Goal: Task Accomplishment & Management: Complete application form

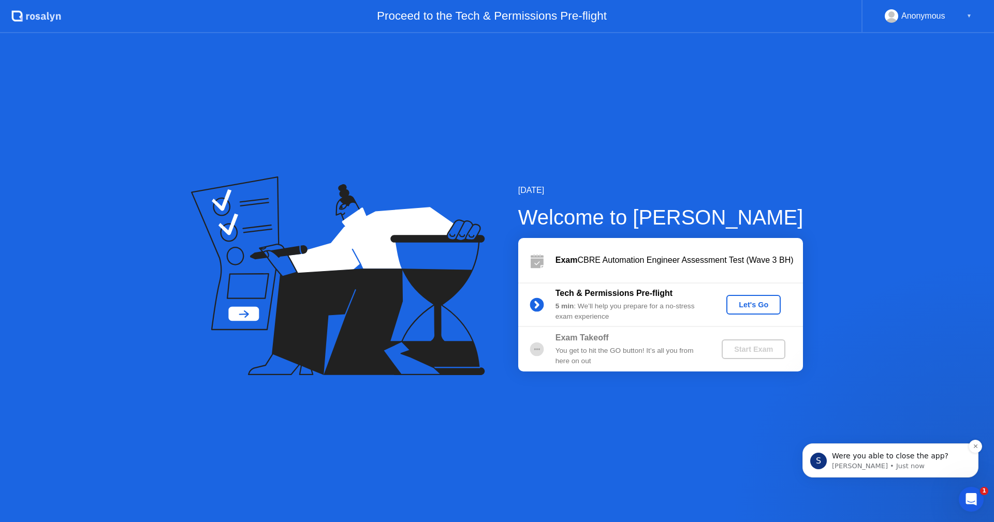
click at [898, 462] on p "[PERSON_NAME] • Just now" at bounding box center [899, 466] width 134 height 9
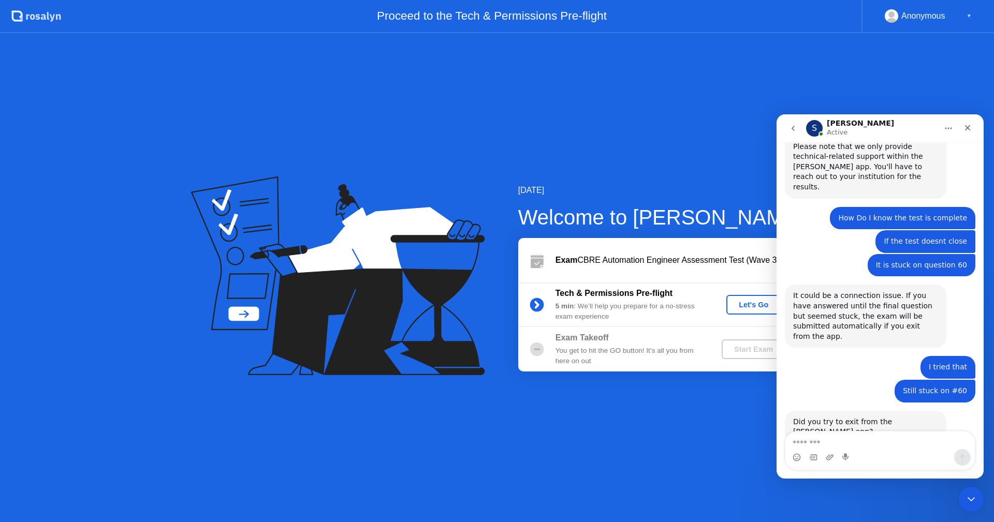
scroll to position [974, 0]
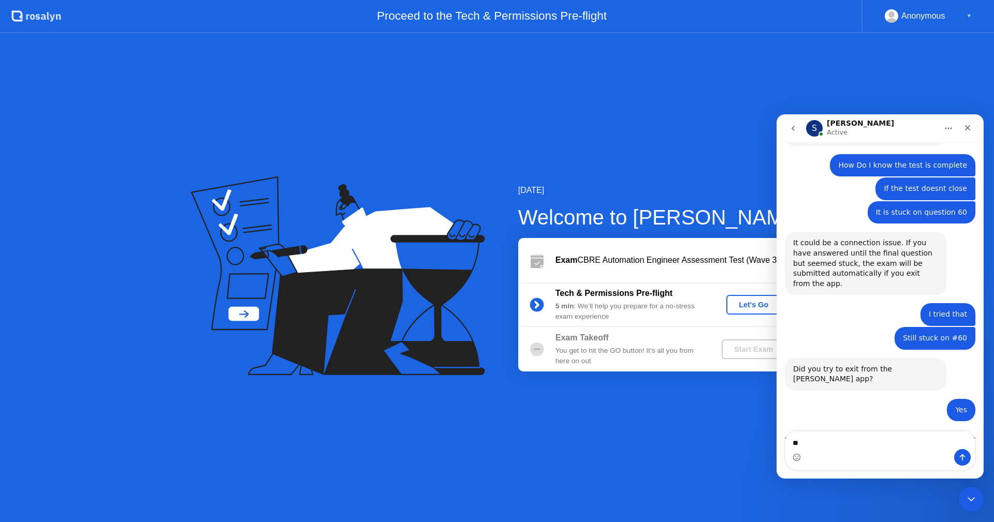
type textarea "***"
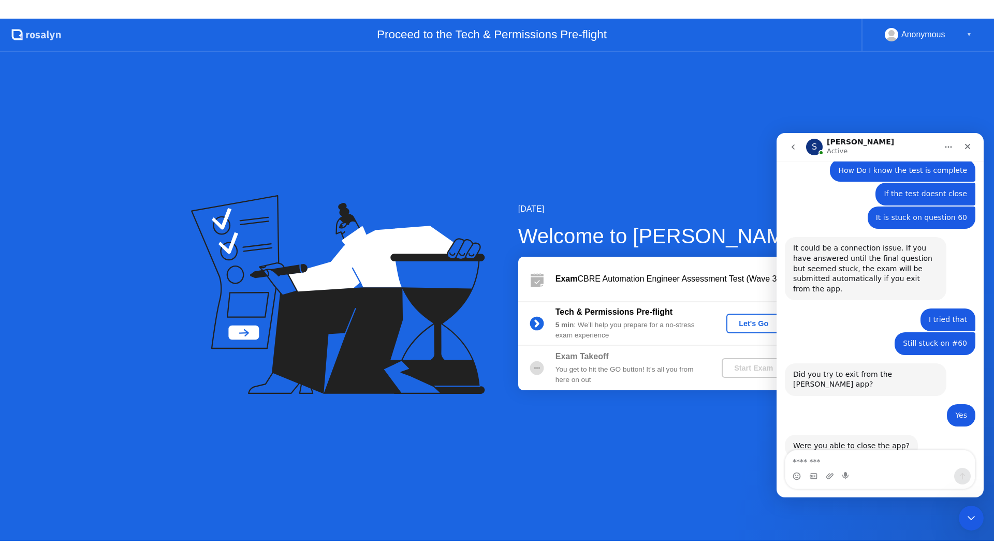
scroll to position [988, 0]
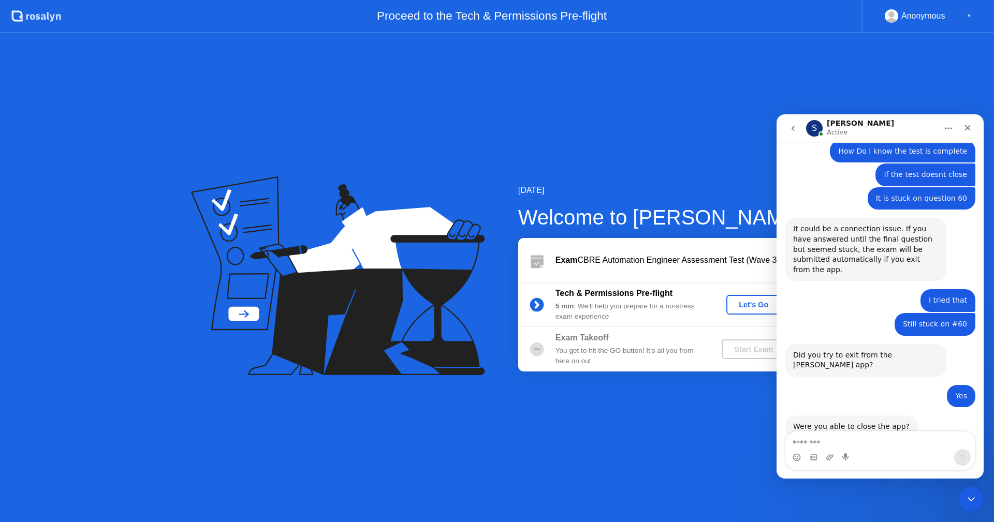
click at [749, 307] on div "Let's Go" at bounding box center [753, 305] width 46 height 8
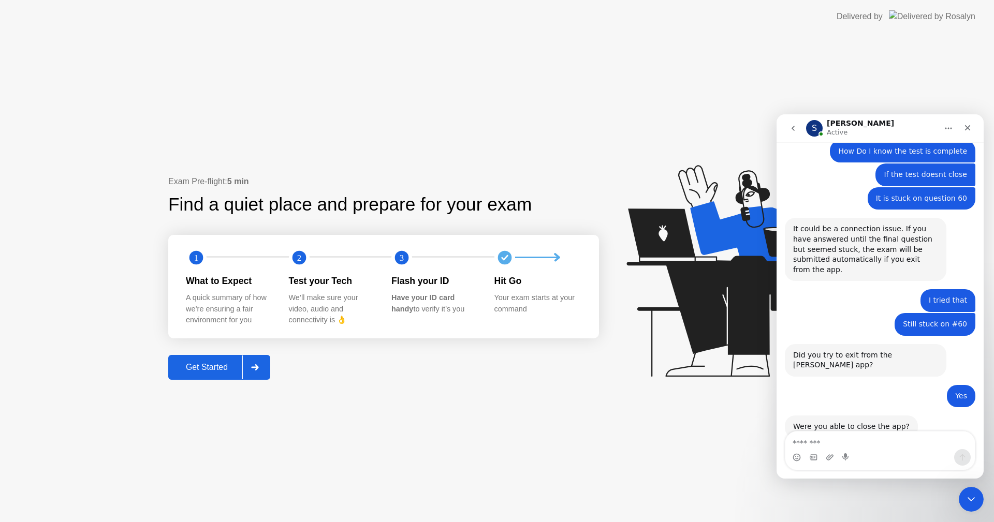
click at [208, 374] on button "Get Started" at bounding box center [219, 367] width 102 height 25
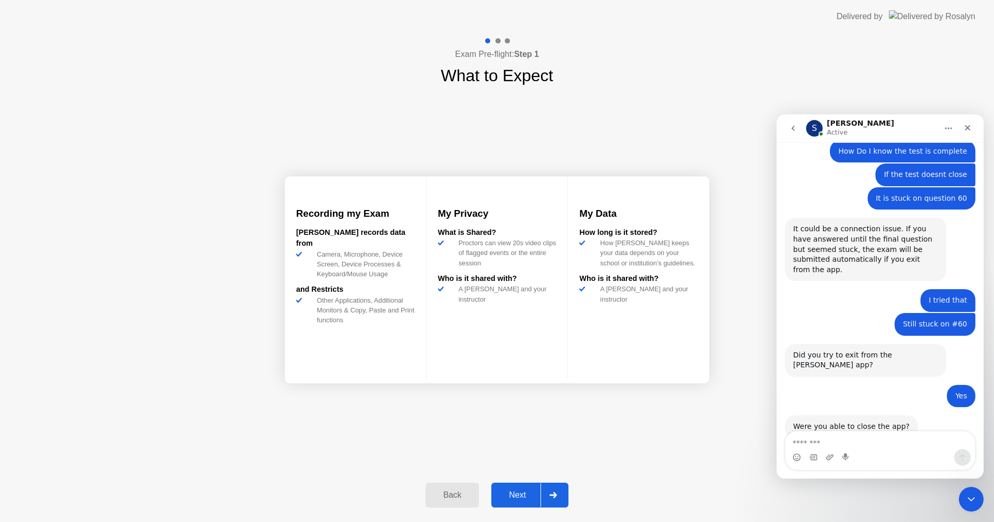
click at [524, 495] on div "Next" at bounding box center [517, 495] width 46 height 9
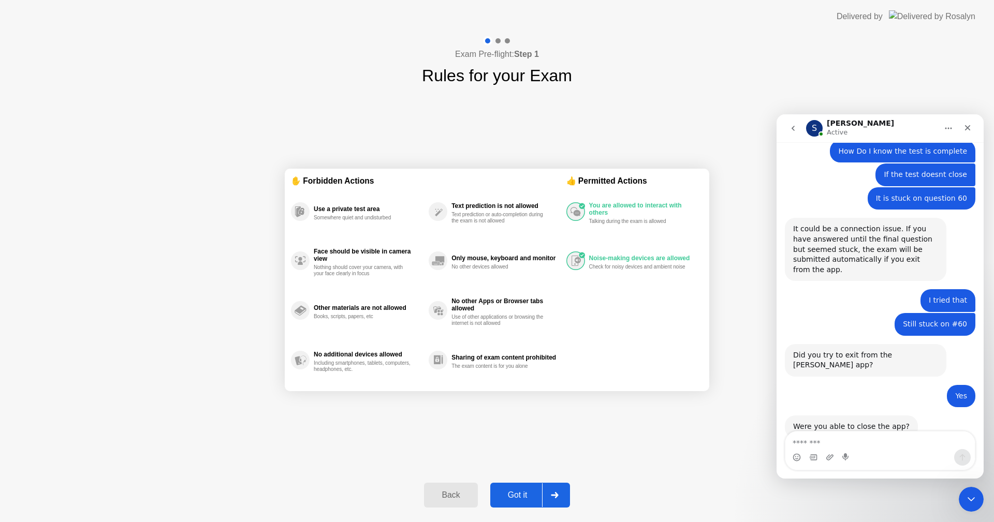
click at [523, 494] on div "Got it" at bounding box center [517, 495] width 49 height 9
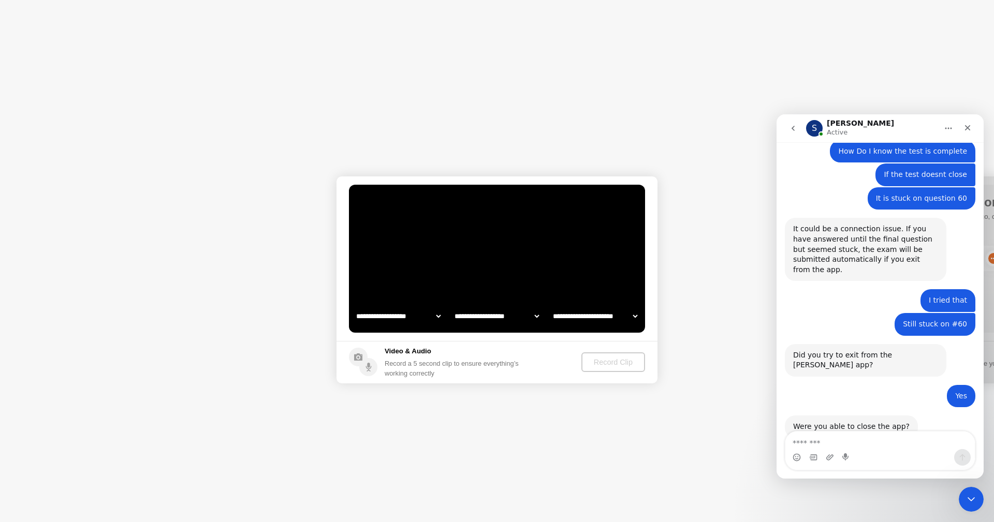
select select "**********"
select select "*******"
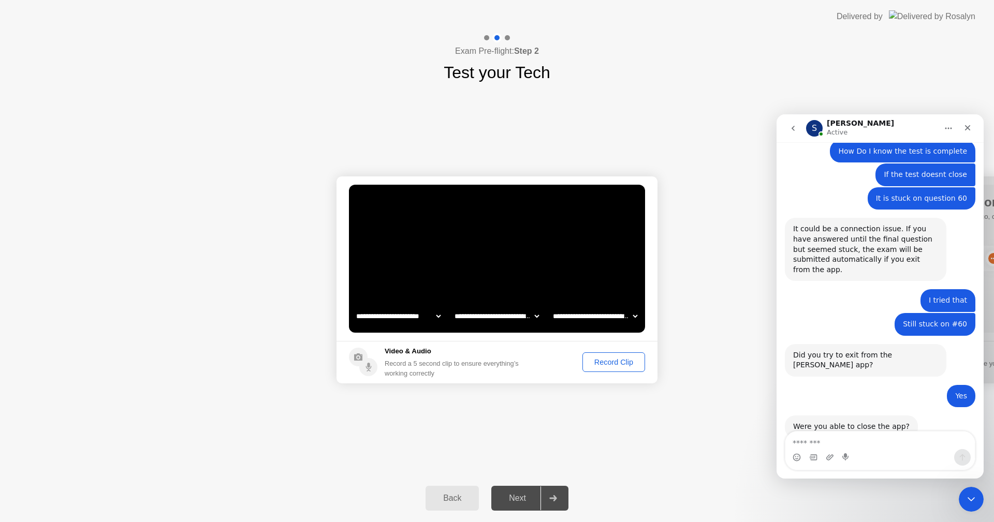
click at [623, 365] on div "Record Clip" at bounding box center [613, 362] width 55 height 8
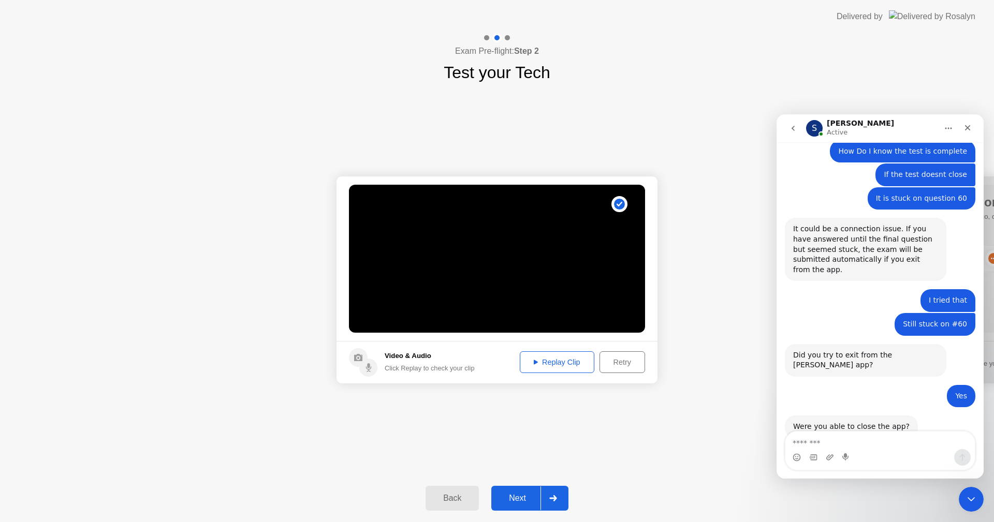
click at [520, 499] on div "Next" at bounding box center [517, 498] width 46 height 9
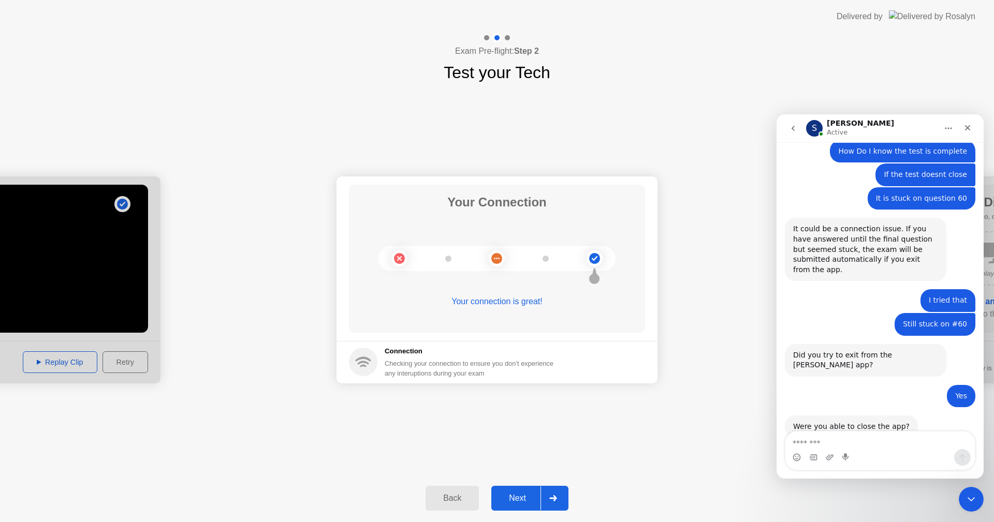
click at [513, 511] on div "Back Next" at bounding box center [497, 499] width 994 height 48
click at [523, 503] on div "Next" at bounding box center [517, 498] width 46 height 9
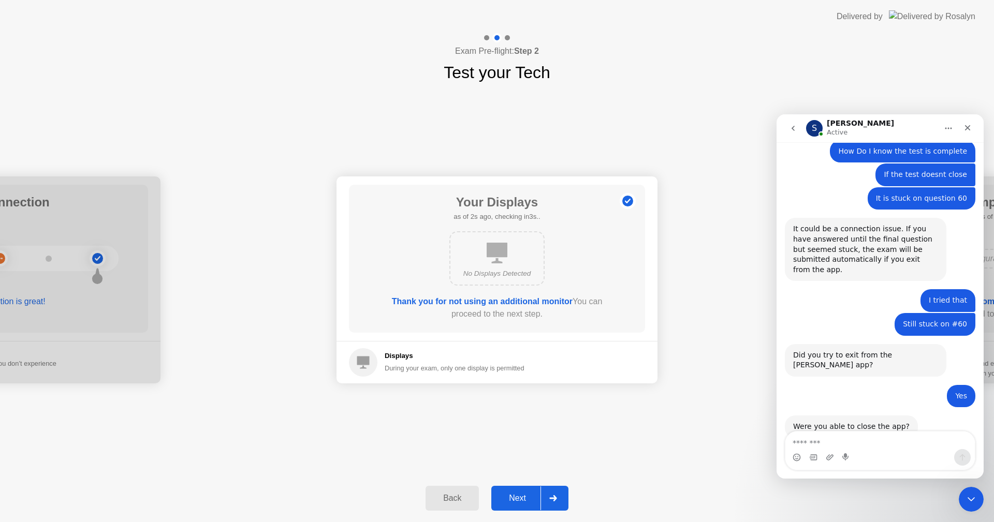
click at [519, 481] on div "Back Next" at bounding box center [497, 499] width 994 height 48
click at [519, 491] on button "Next" at bounding box center [529, 498] width 77 height 25
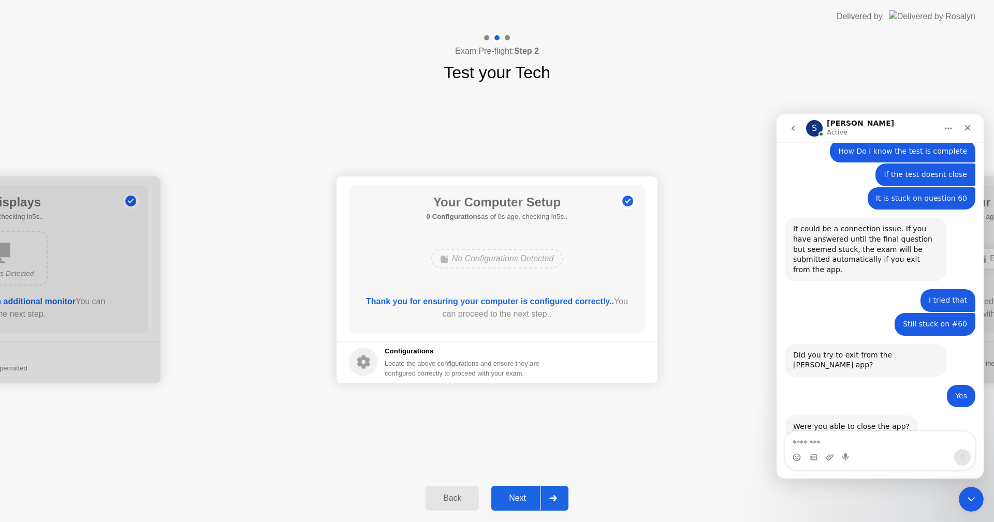
click at [518, 495] on div "Next" at bounding box center [517, 498] width 46 height 9
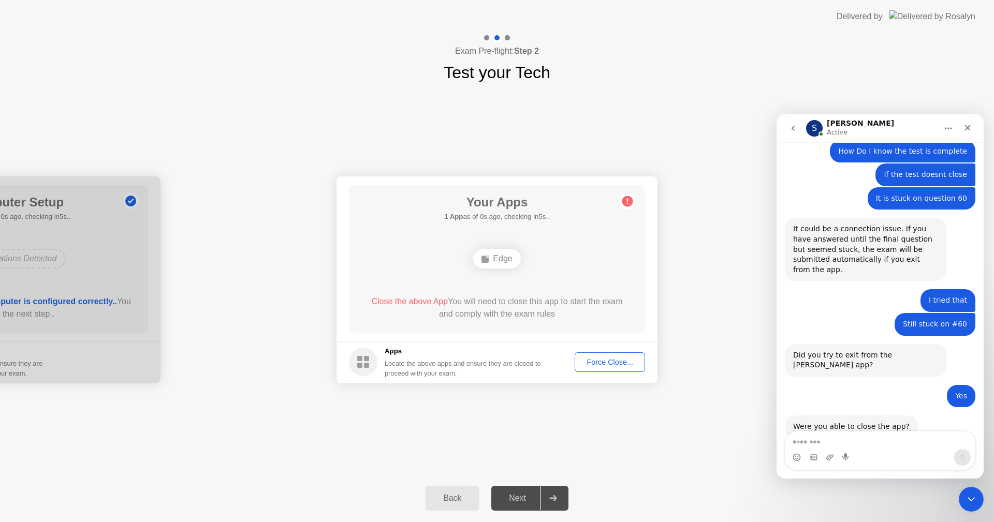
click at [589, 365] on div "Force Close..." at bounding box center [609, 362] width 63 height 8
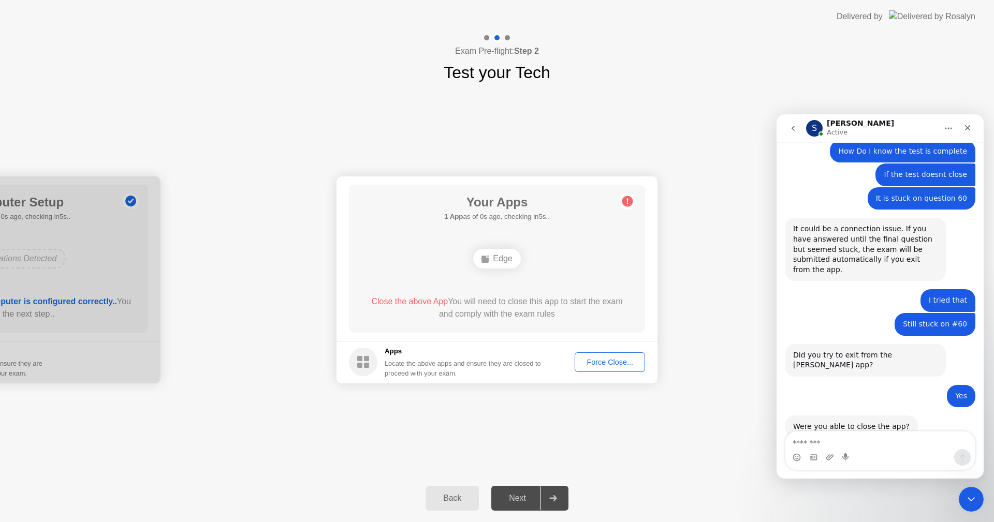
click at [591, 366] on div "Force Close..." at bounding box center [609, 362] width 63 height 8
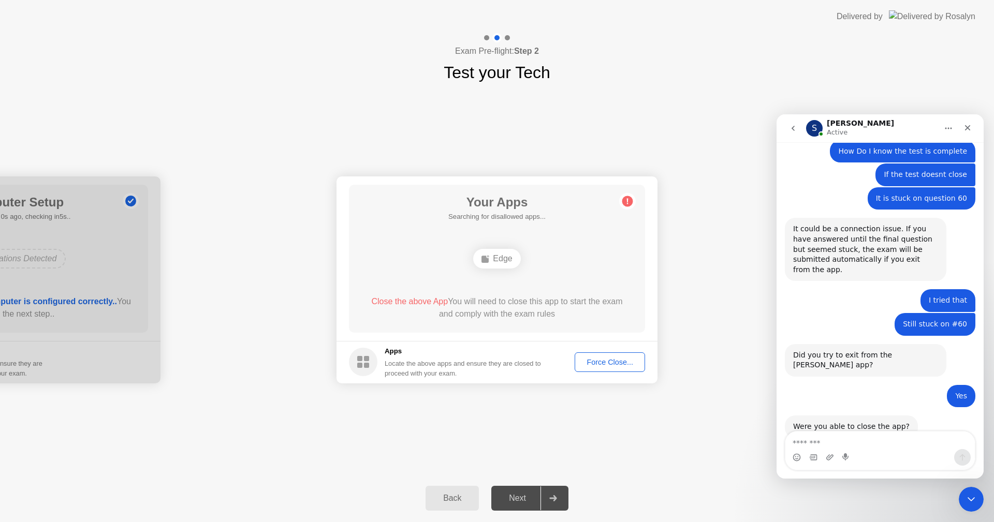
click at [587, 368] on button "Force Close..." at bounding box center [609, 362] width 70 height 20
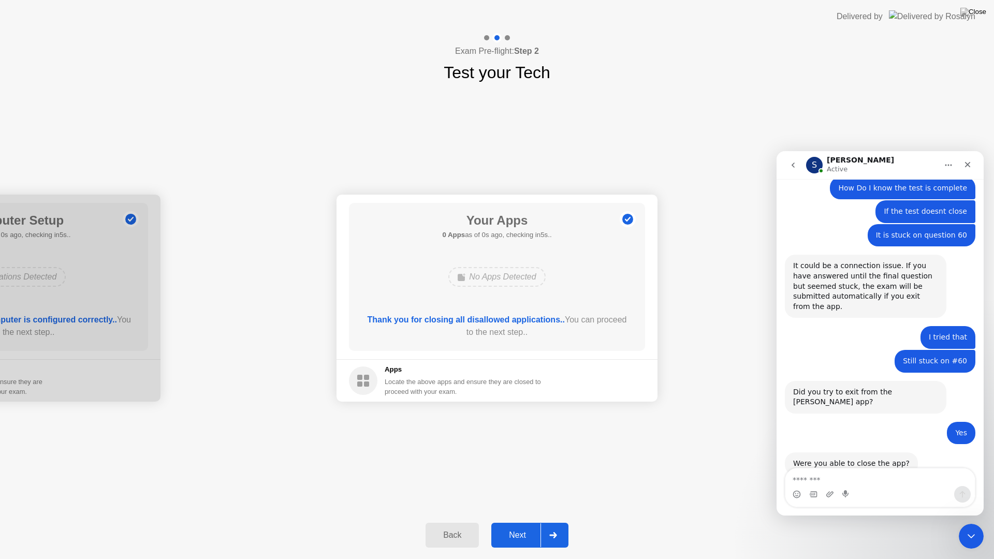
click at [519, 522] on button "Next" at bounding box center [529, 535] width 77 height 25
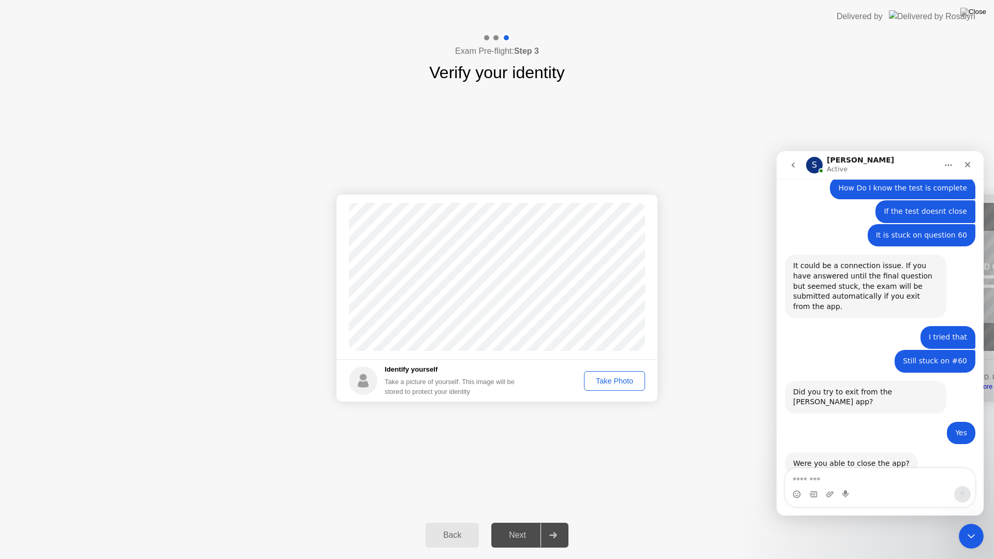
click at [609, 385] on div "Take Photo" at bounding box center [614, 381] width 54 height 8
click at [528, 522] on button "Next" at bounding box center [529, 535] width 77 height 25
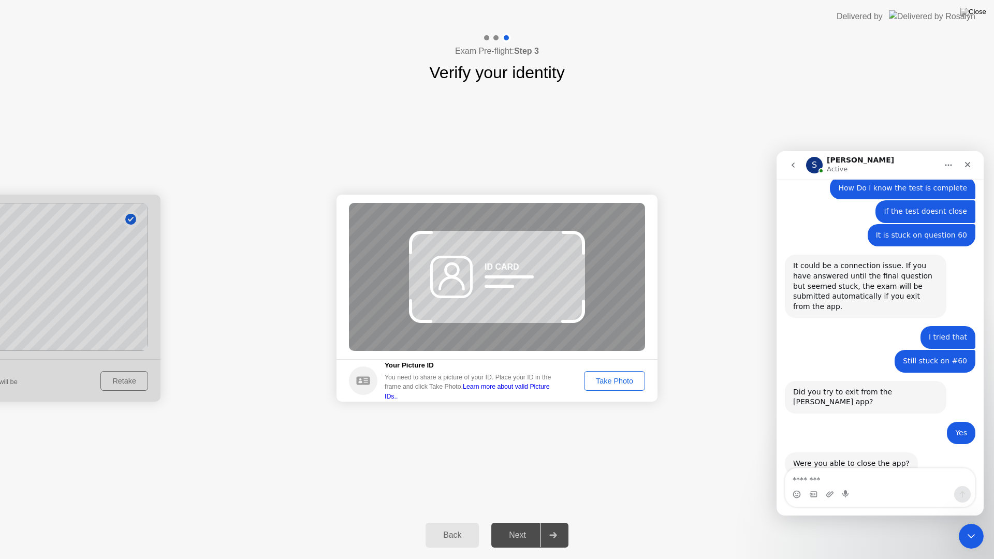
click at [520, 522] on div "Next" at bounding box center [517, 534] width 46 height 9
click at [620, 372] on button "Take Photo" at bounding box center [614, 381] width 61 height 20
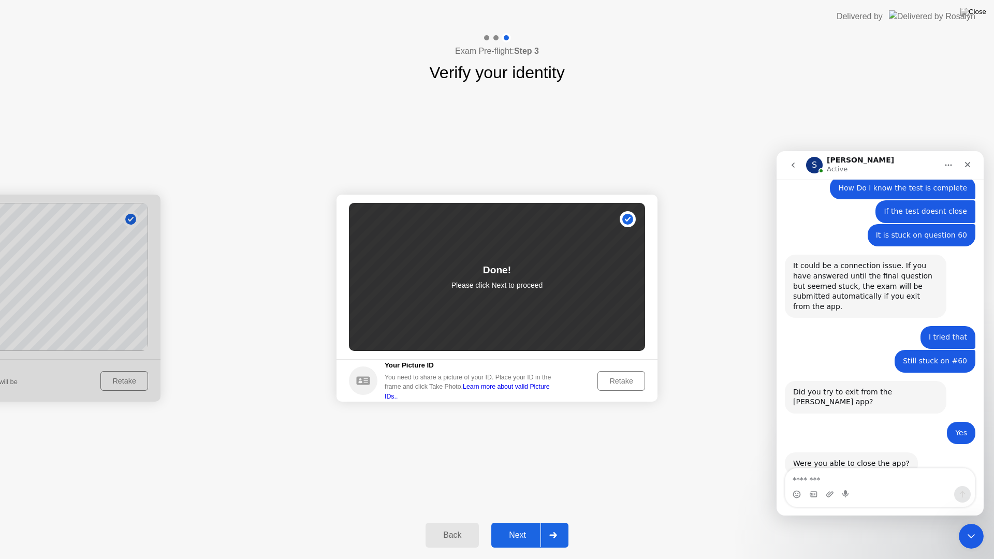
click at [524, 522] on div "Next" at bounding box center [517, 534] width 46 height 9
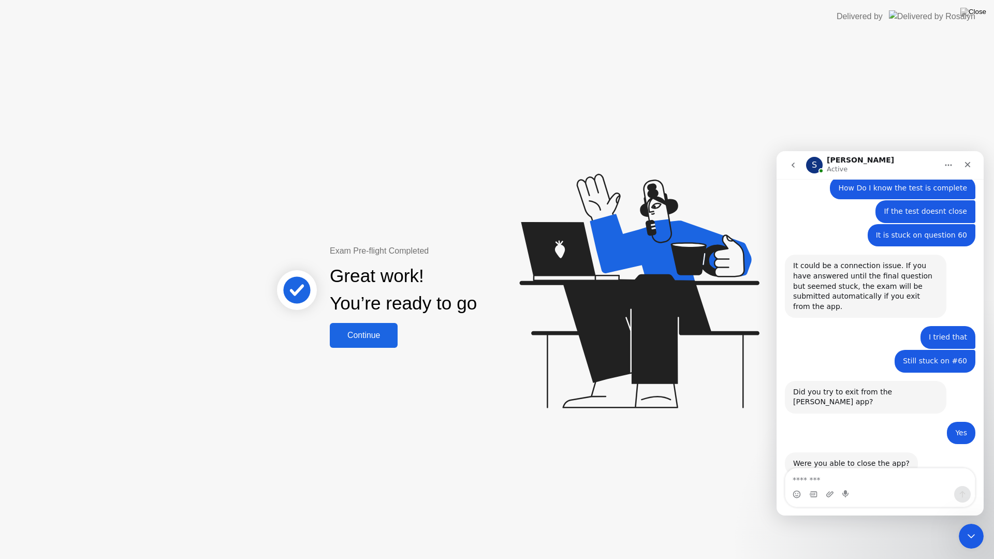
click at [386, 343] on button "Continue" at bounding box center [364, 335] width 68 height 25
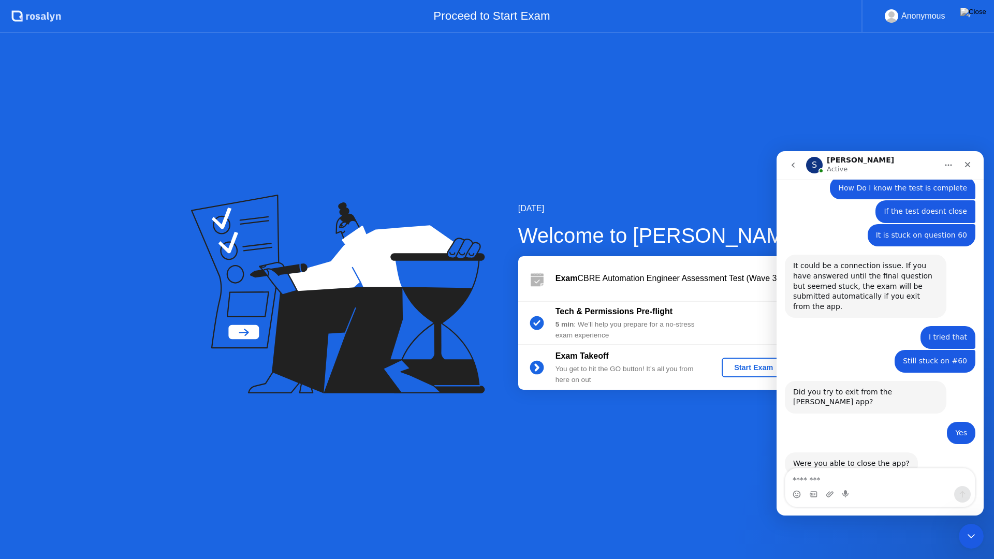
click at [747, 367] on div "Start Exam" at bounding box center [753, 367] width 55 height 8
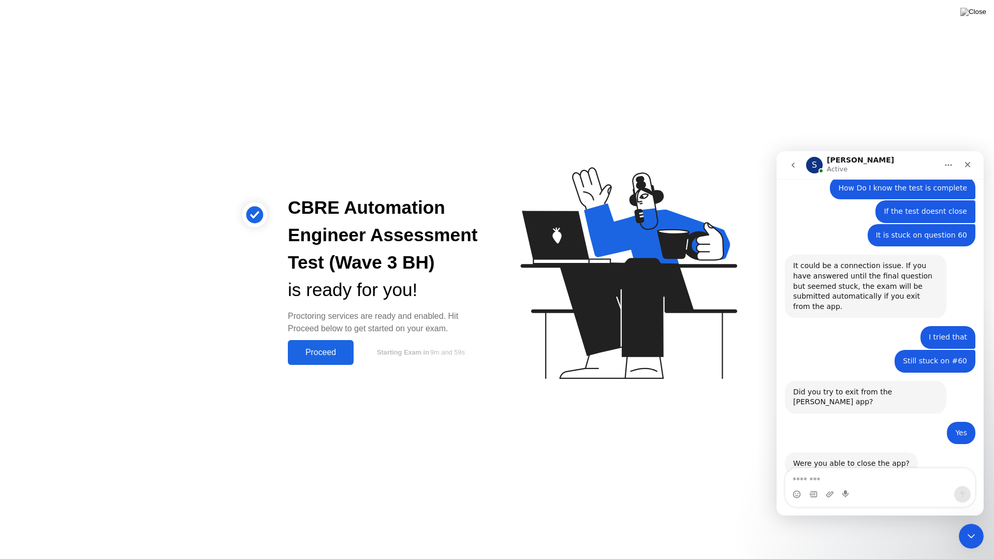
click at [344, 357] on div "Proceed" at bounding box center [321, 352] width 60 height 9
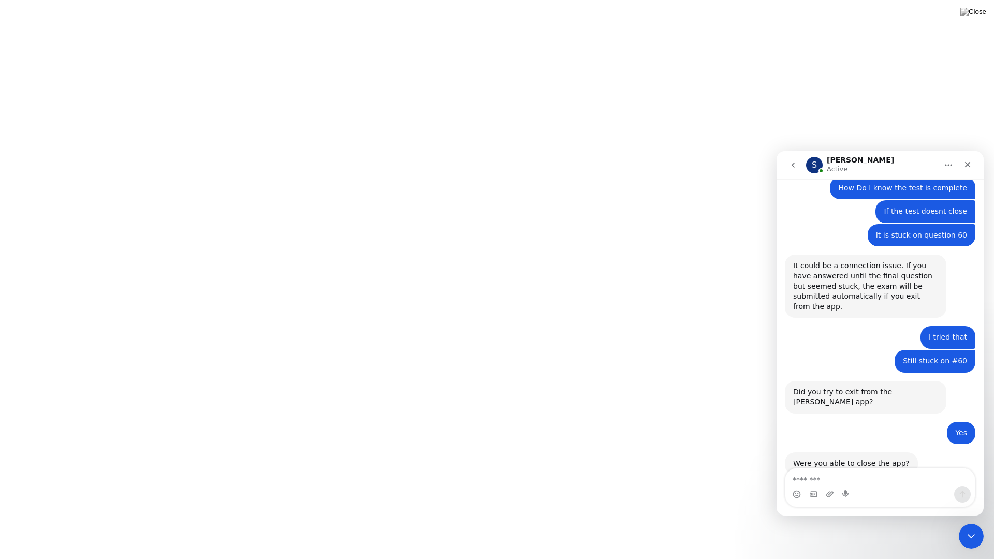
scroll to position [1028, 0]
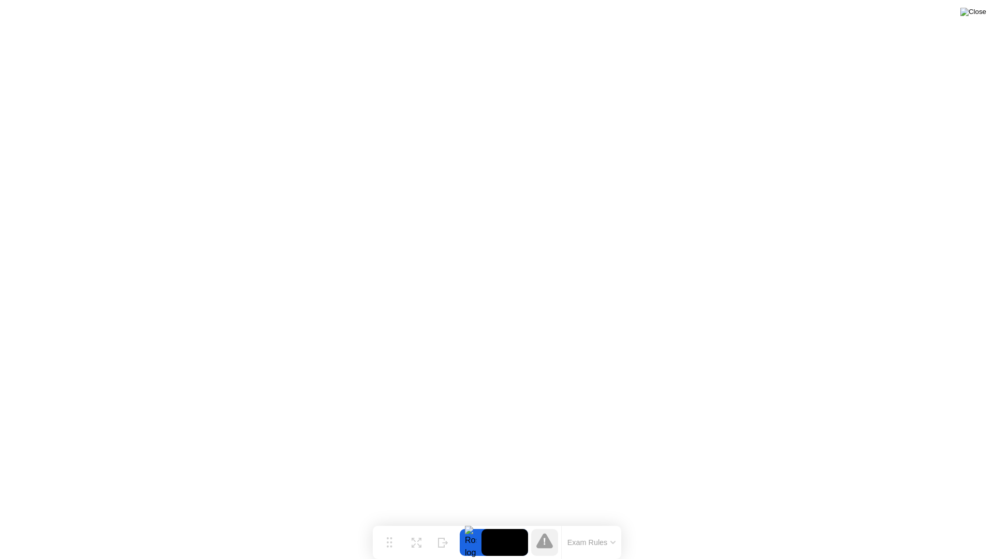
click at [982, 15] on img at bounding box center [973, 12] width 26 height 8
